Goal: Navigation & Orientation: Find specific page/section

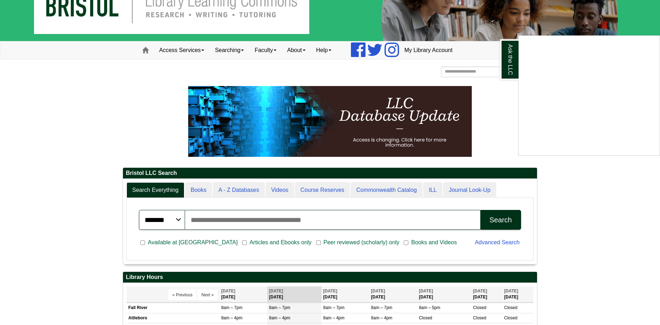
scroll to position [20, 0]
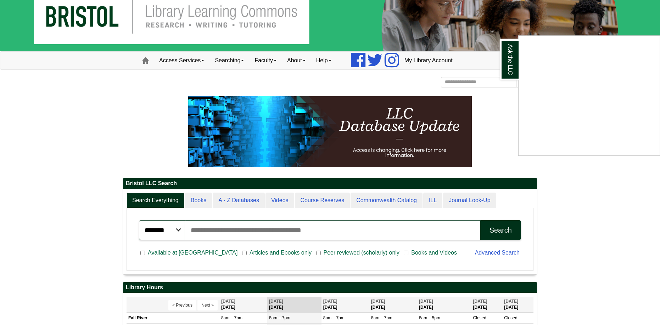
click at [146, 61] on div "Ask the LLC" at bounding box center [330, 162] width 660 height 325
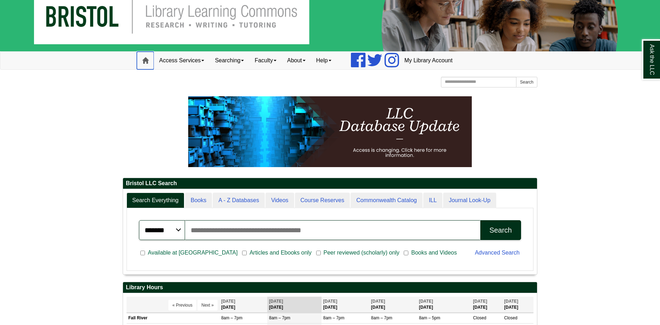
click at [144, 59] on span at bounding box center [145, 60] width 6 height 6
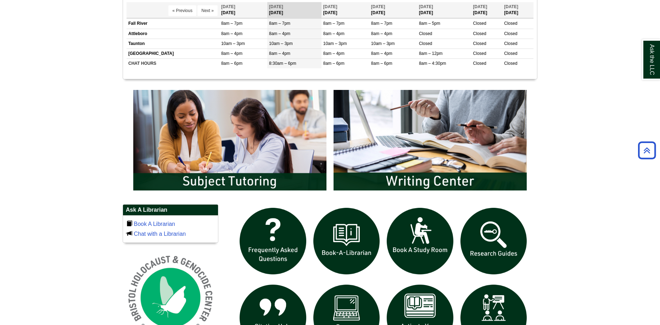
scroll to position [317, 0]
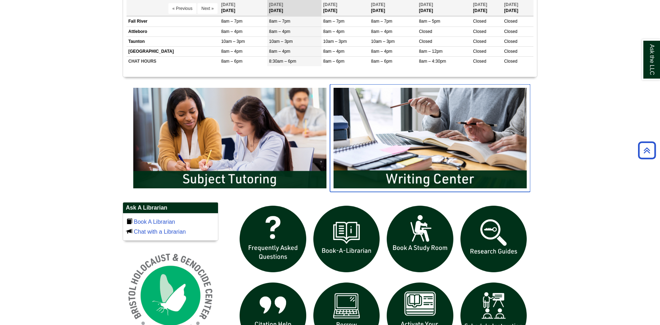
click at [466, 171] on img "slideshow" at bounding box center [430, 138] width 200 height 108
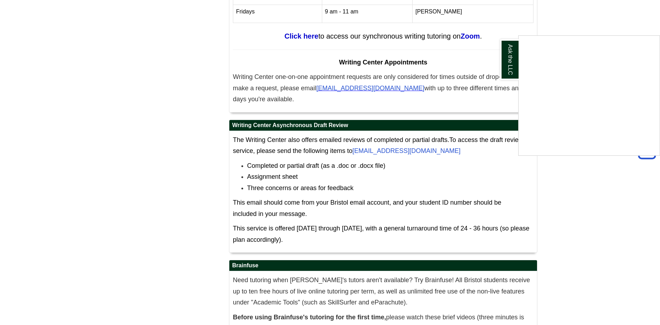
scroll to position [2922, 0]
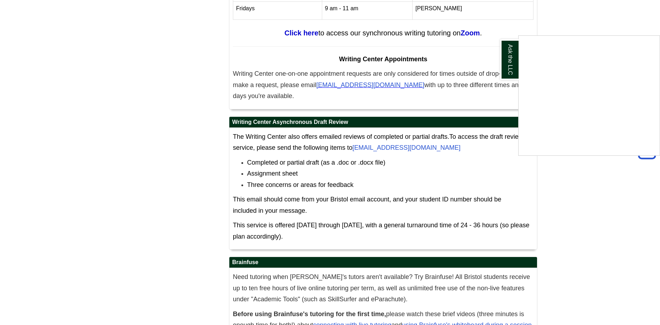
click at [521, 315] on div "Ask the LLC" at bounding box center [330, 162] width 660 height 325
